Goal: Information Seeking & Learning: Learn about a topic

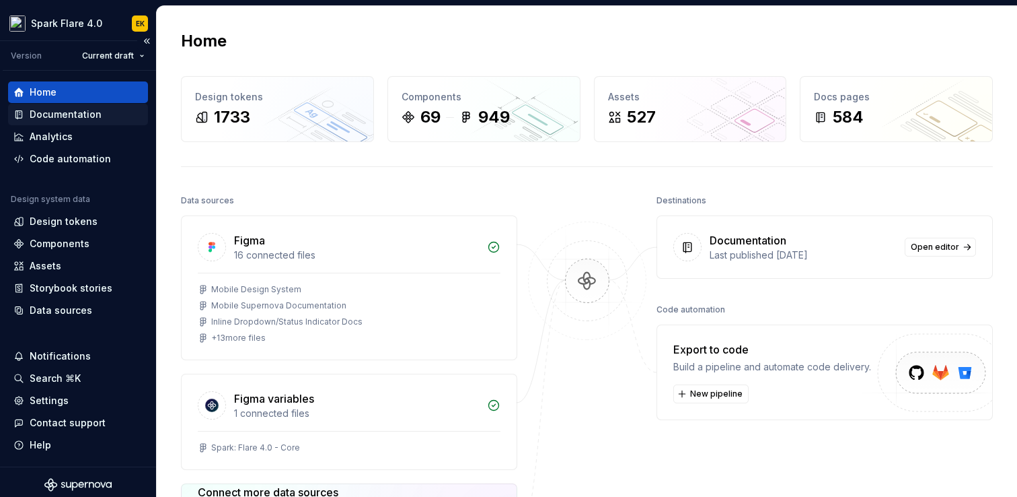
click at [67, 114] on div "Documentation" at bounding box center [66, 114] width 72 height 13
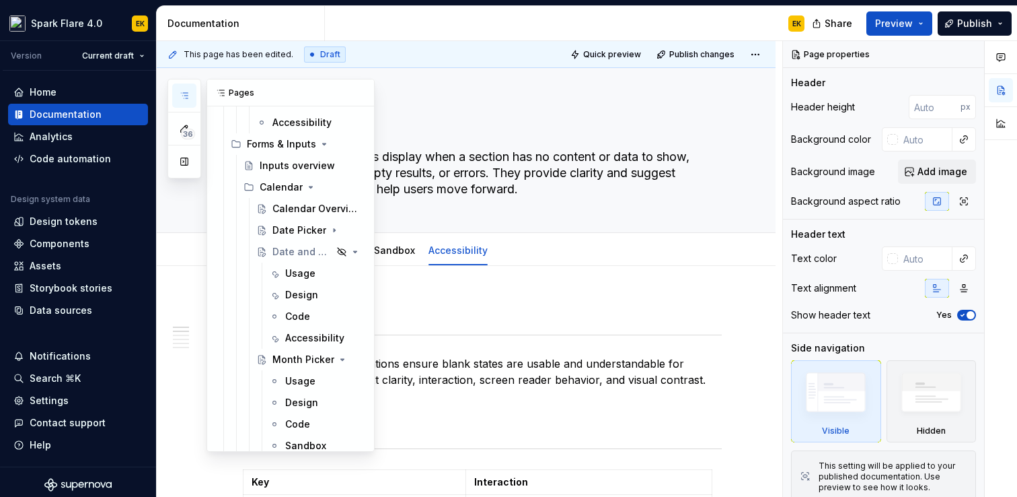
scroll to position [691, 0]
click at [279, 254] on div "Date and Time Picker" at bounding box center [284, 252] width 22 height 13
click at [293, 275] on div "Usage" at bounding box center [300, 273] width 30 height 13
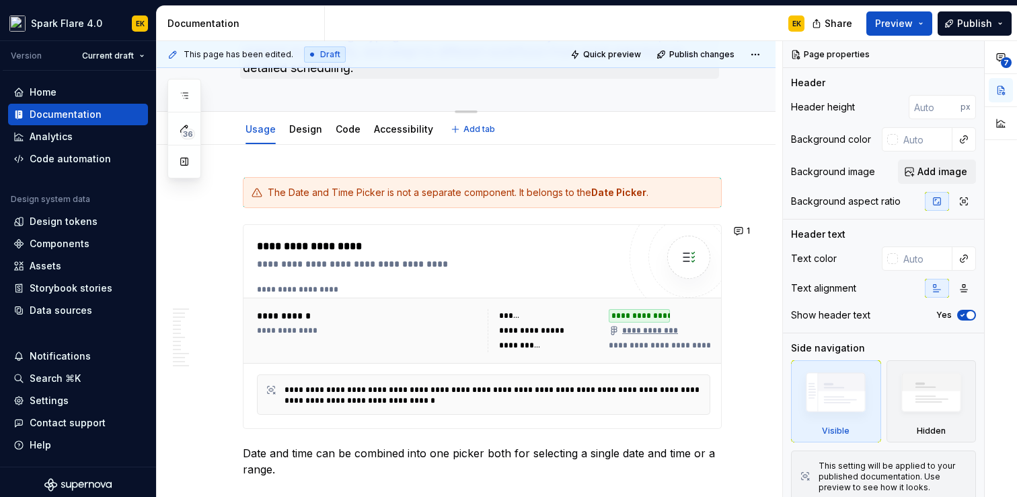
scroll to position [151, 0]
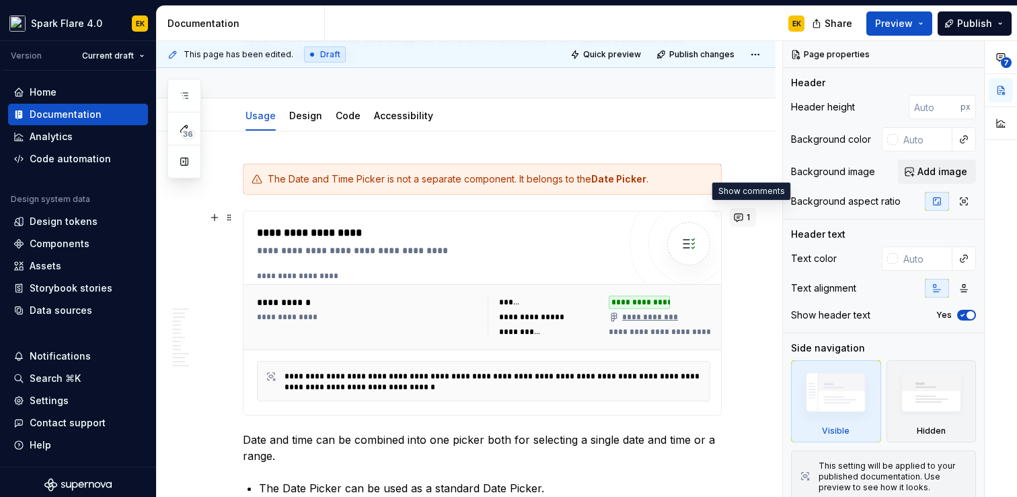
click at [752, 216] on button "1" at bounding box center [743, 217] width 26 height 19
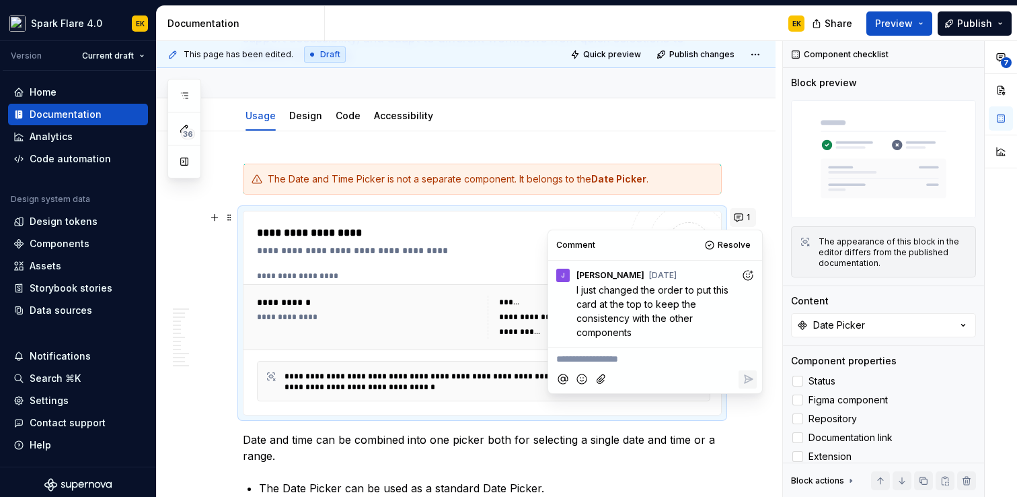
click at [752, 216] on button "1" at bounding box center [743, 217] width 26 height 19
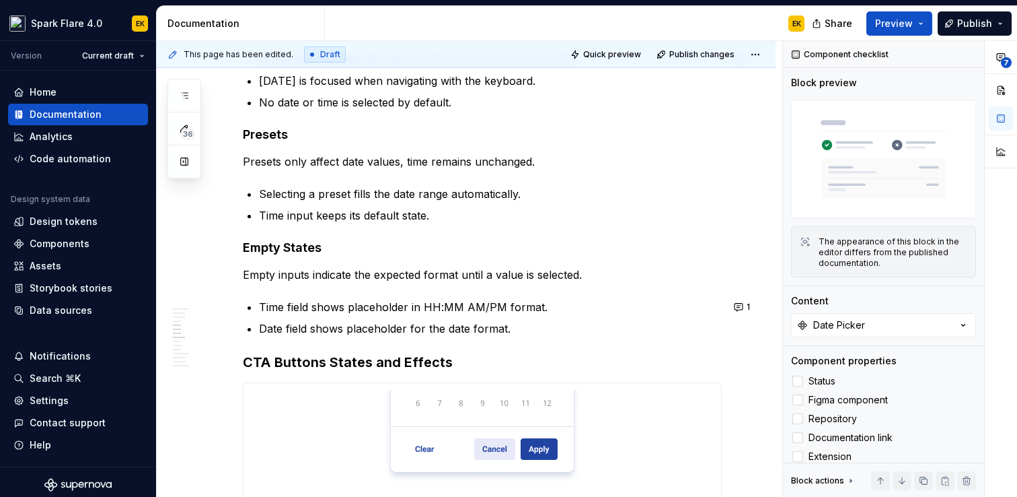
scroll to position [1494, 0]
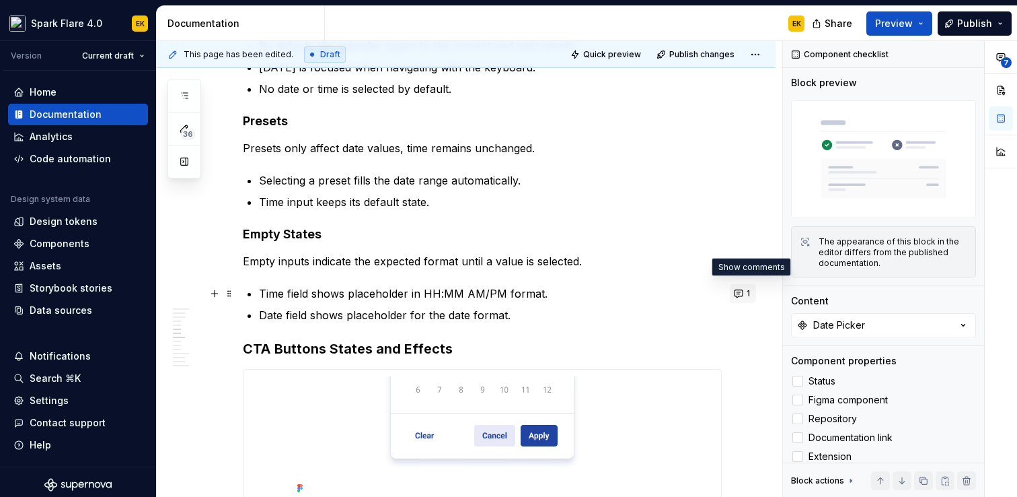
click at [748, 293] on button "1" at bounding box center [743, 293] width 26 height 19
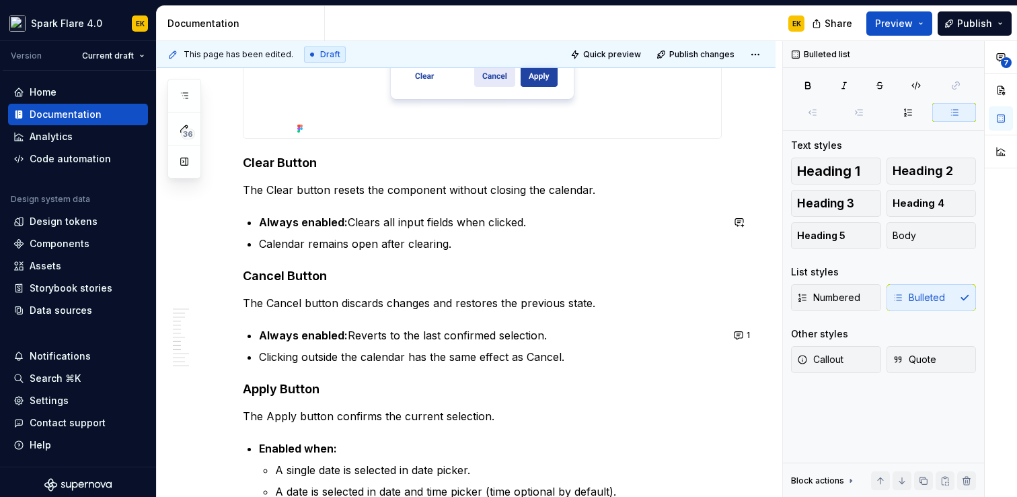
scroll to position [1867, 0]
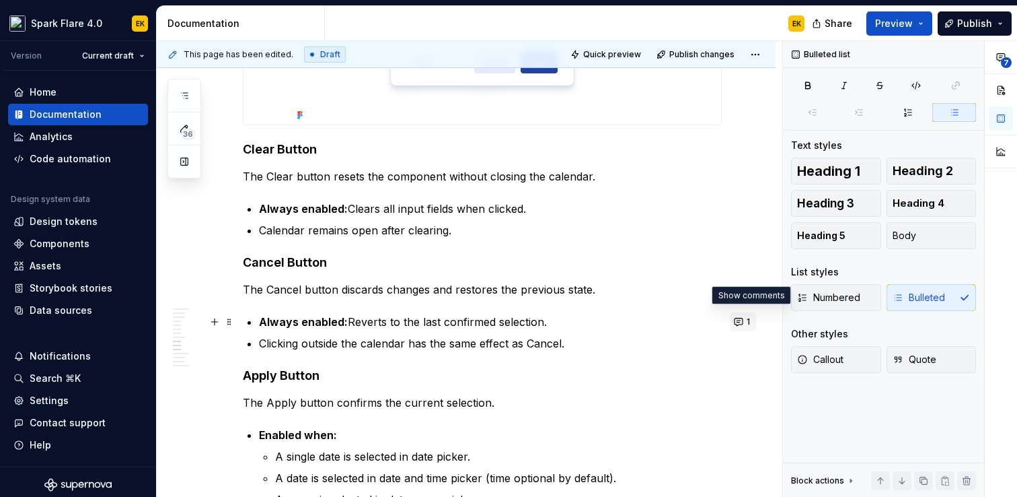
click at [747, 324] on button "1" at bounding box center [743, 321] width 26 height 19
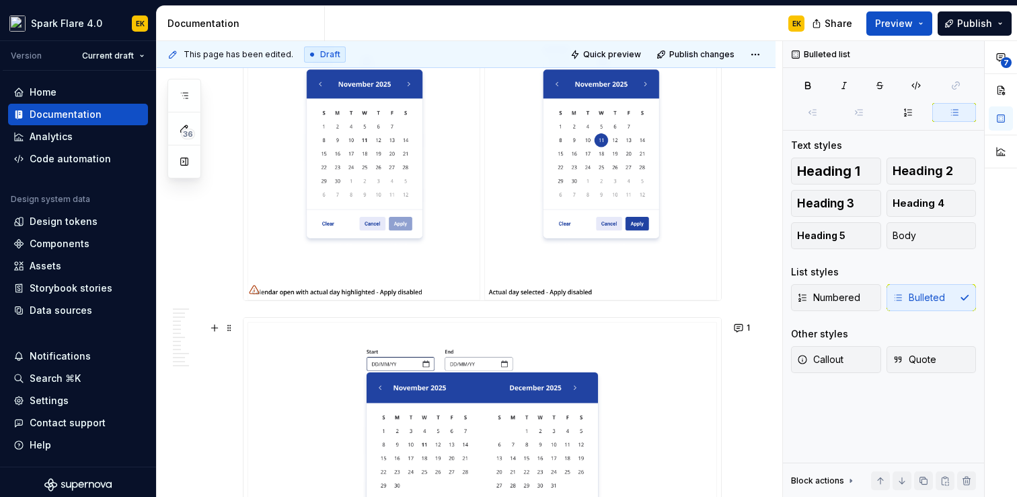
scroll to position [2440, 0]
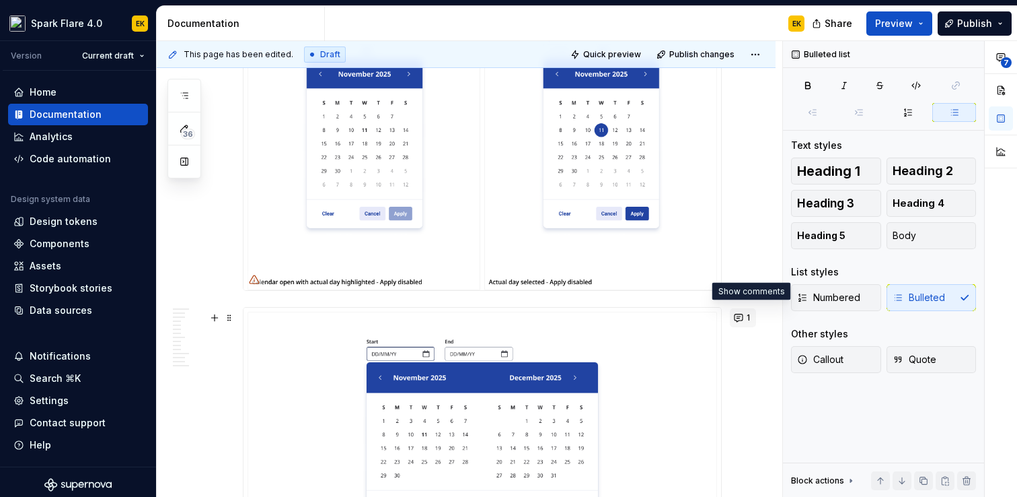
click at [752, 318] on button "1" at bounding box center [743, 317] width 26 height 19
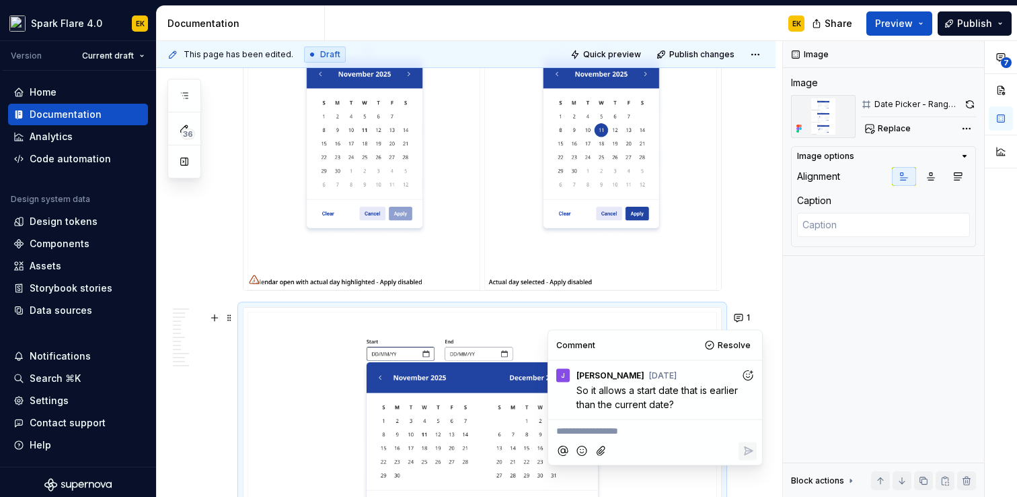
click at [756, 294] on div "**********" at bounding box center [466, 223] width 619 height 4765
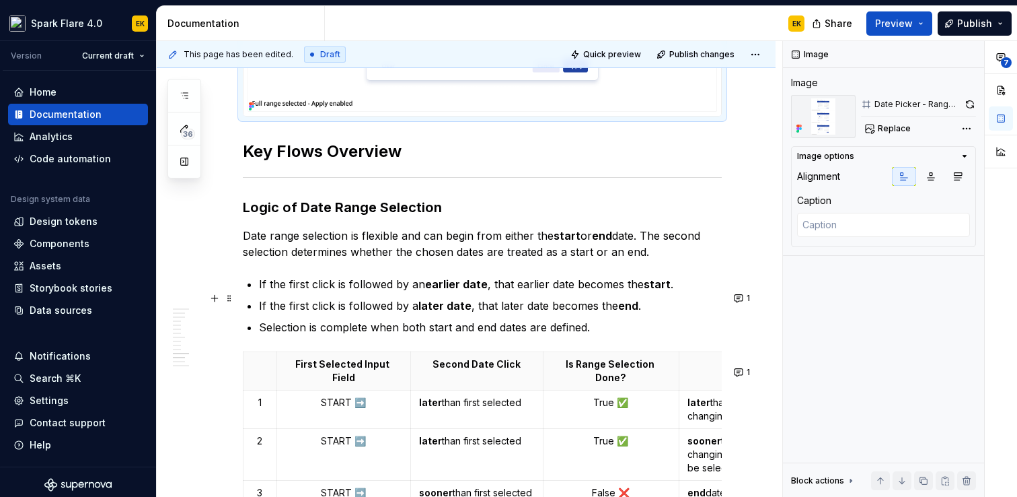
scroll to position [3366, 0]
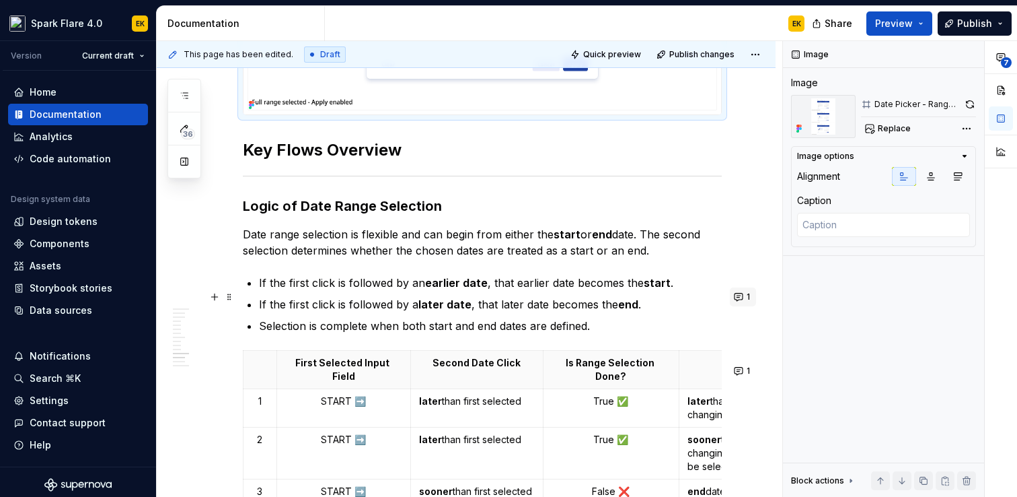
click at [756, 292] on button "1" at bounding box center [743, 296] width 26 height 19
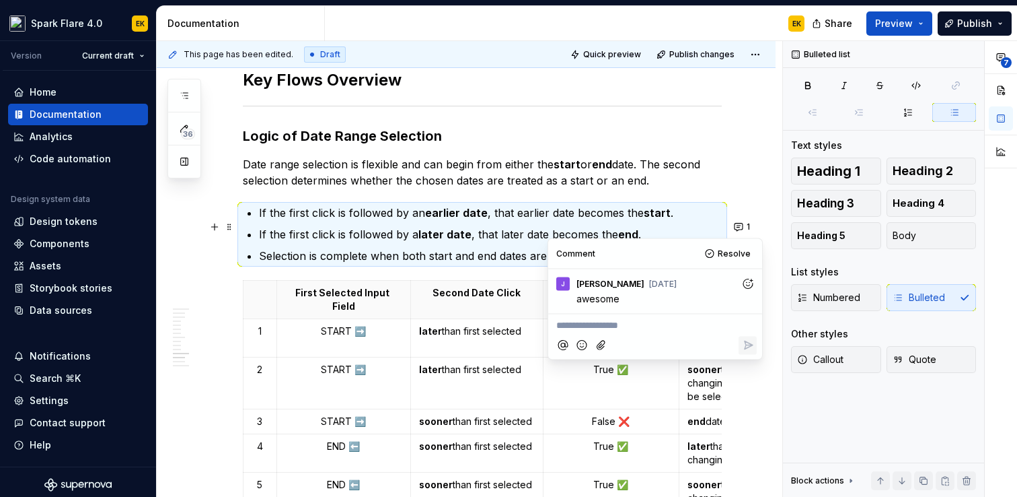
scroll to position [3438, 0]
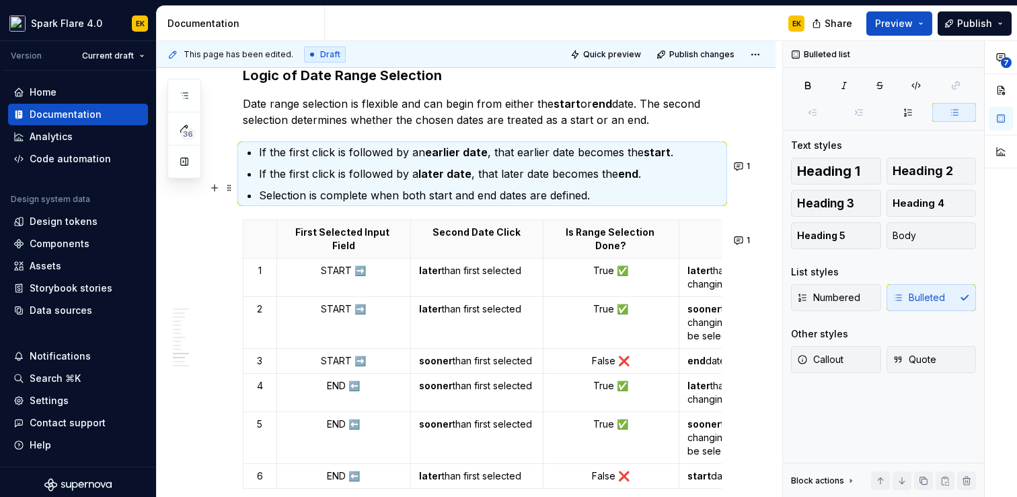
scroll to position [3497, 0]
click at [748, 236] on button "1" at bounding box center [743, 239] width 26 height 19
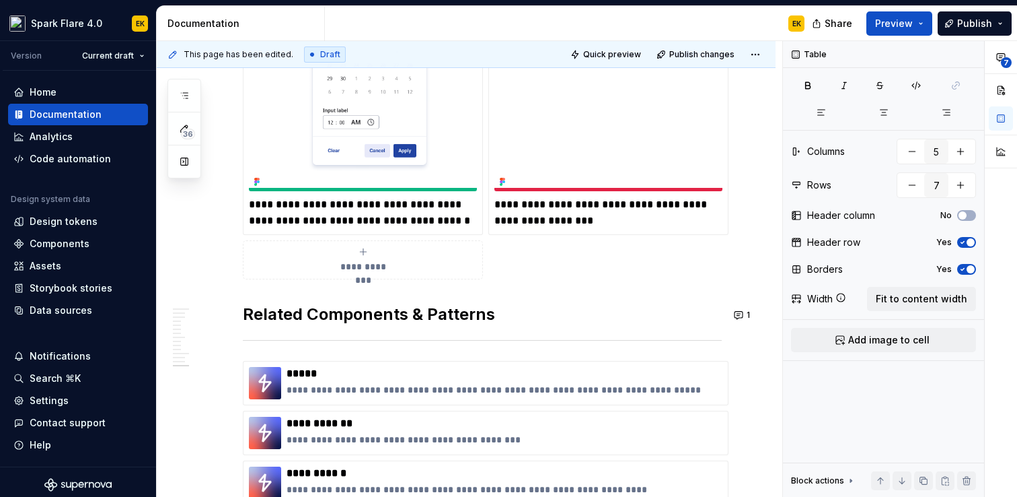
scroll to position [4290, 0]
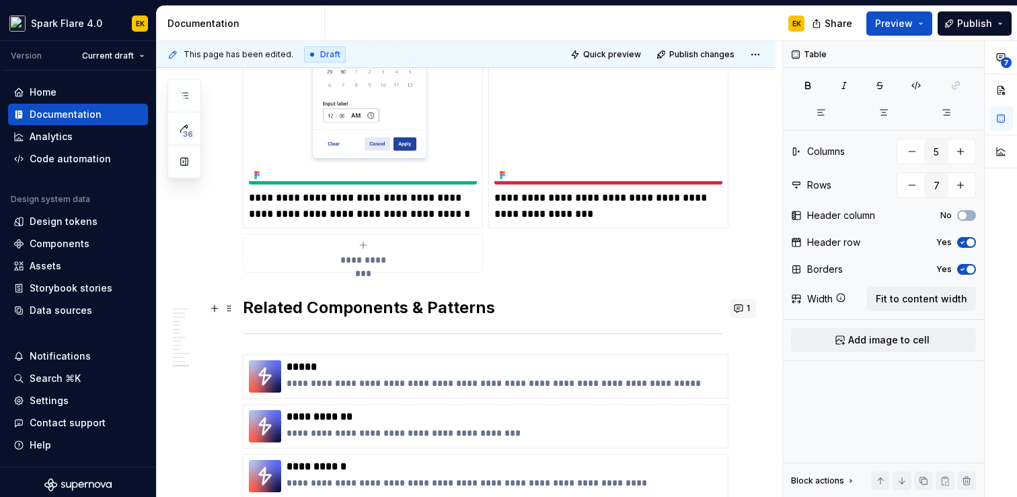
click at [748, 305] on button "1" at bounding box center [743, 308] width 26 height 19
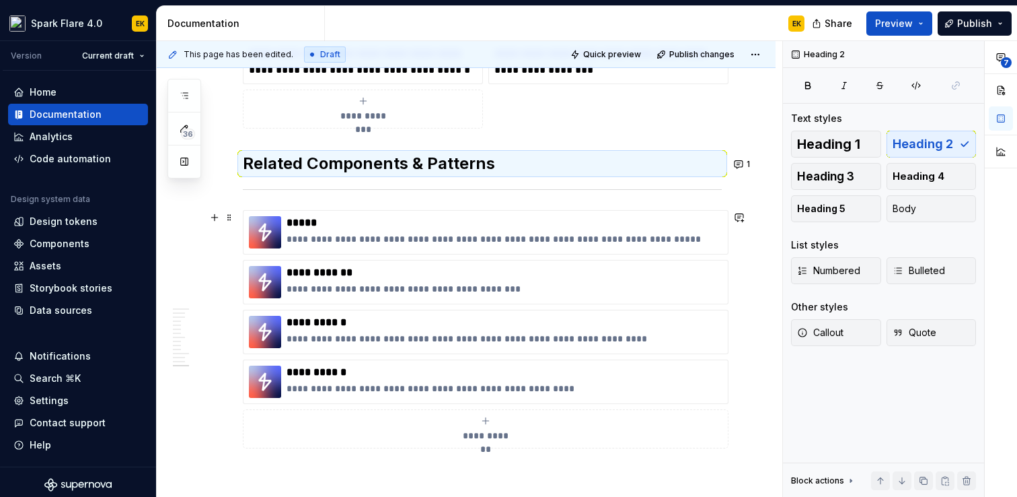
scroll to position [4367, 0]
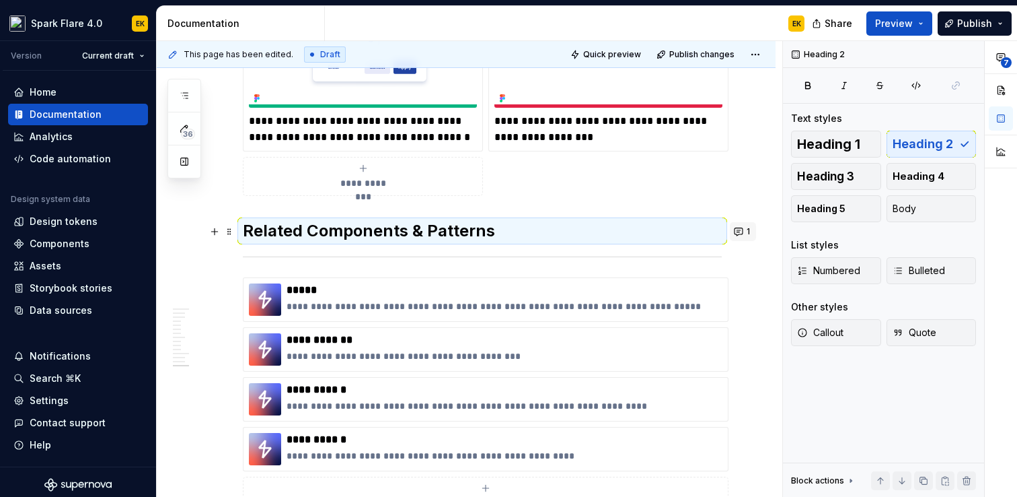
click at [748, 233] on button "1" at bounding box center [743, 231] width 26 height 19
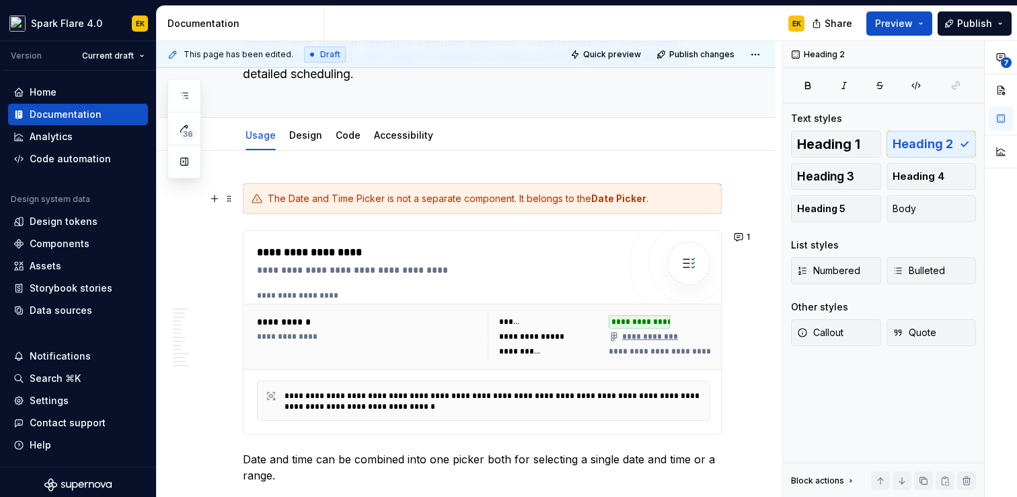
scroll to position [0, 0]
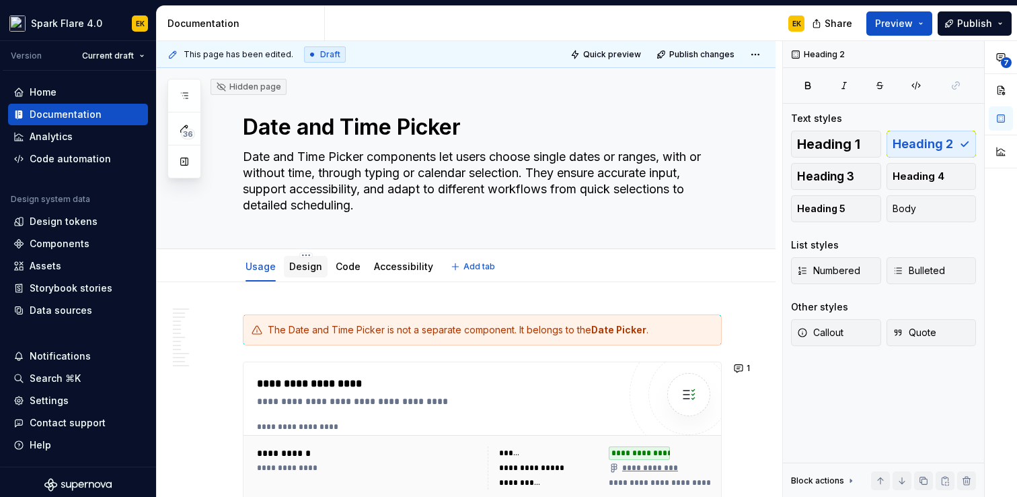
click at [295, 262] on link "Design" at bounding box center [305, 265] width 33 height 11
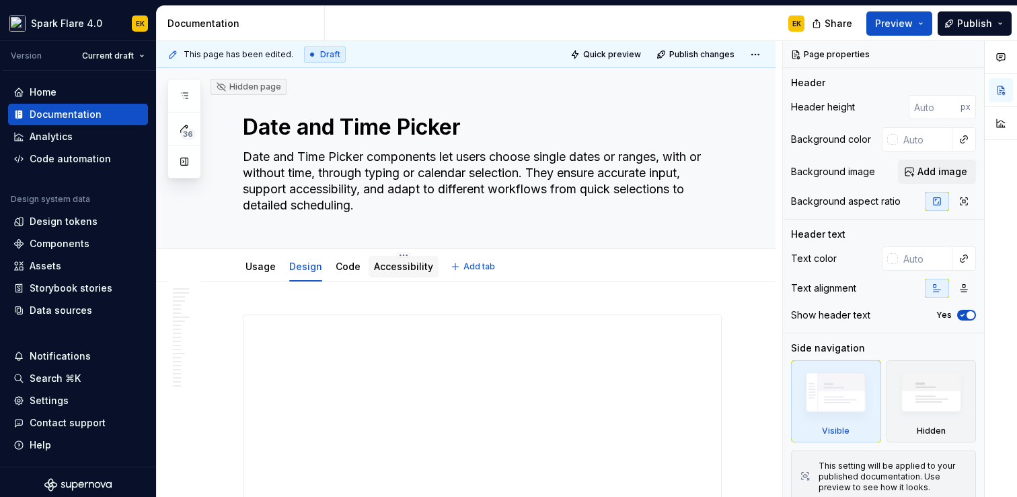
click at [412, 272] on link "Accessibility" at bounding box center [403, 265] width 59 height 11
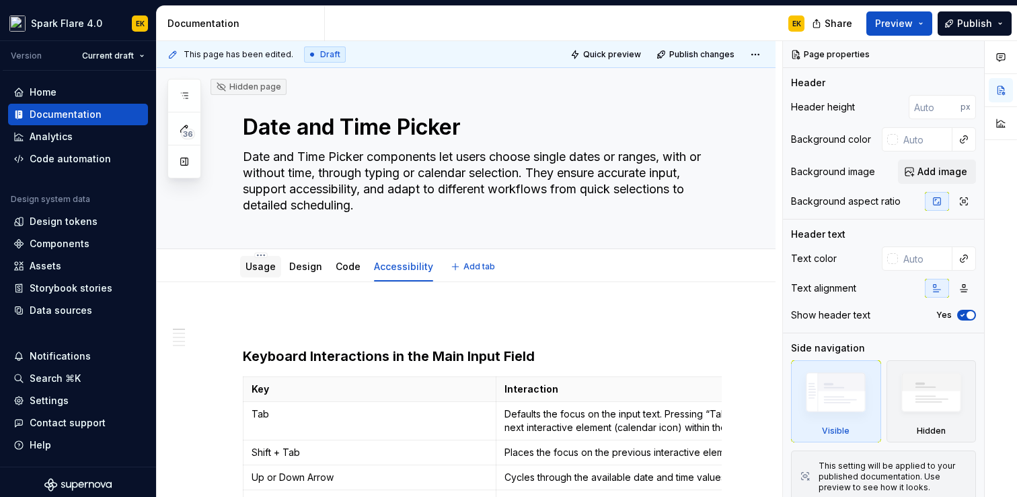
click at [256, 269] on link "Usage" at bounding box center [261, 265] width 30 height 11
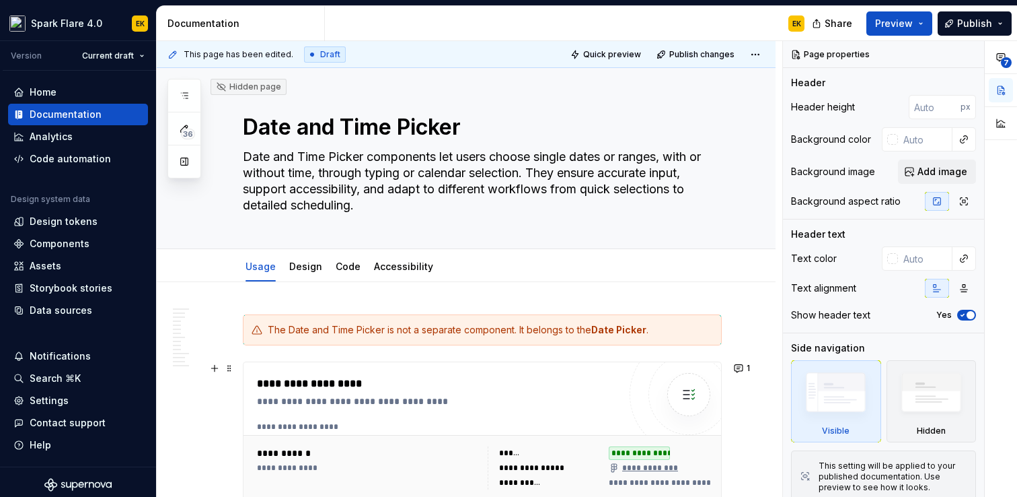
type textarea "*"
